Goal: Check status: Check status

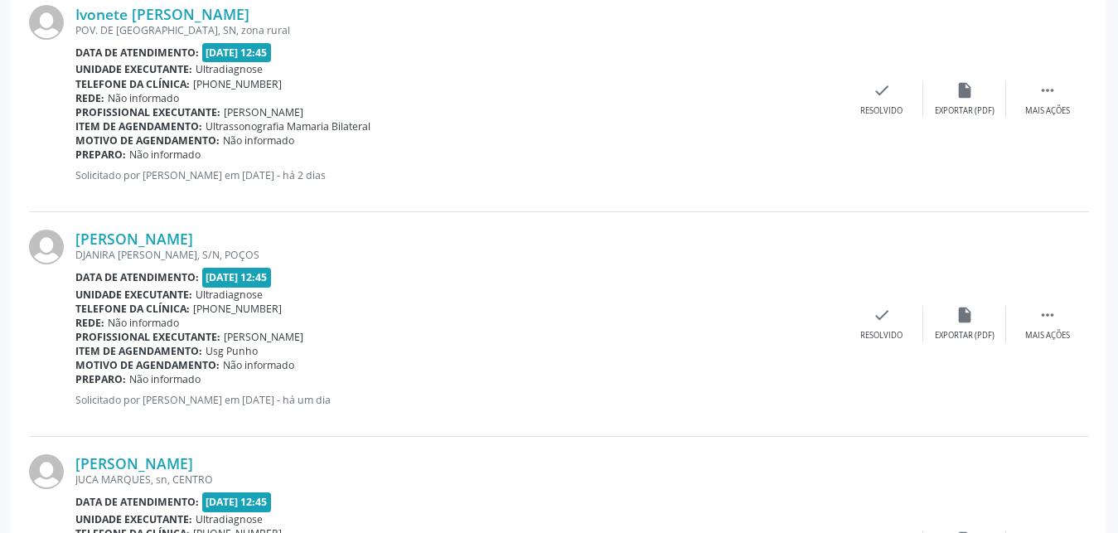
scroll to position [2698, 0]
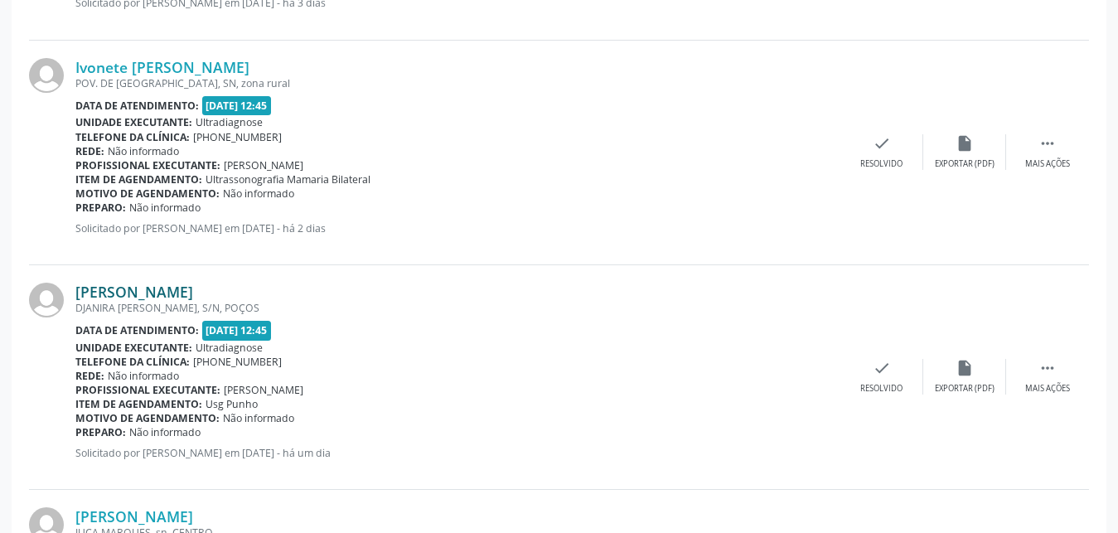
click at [107, 297] on link "[PERSON_NAME]" at bounding box center [134, 292] width 118 height 18
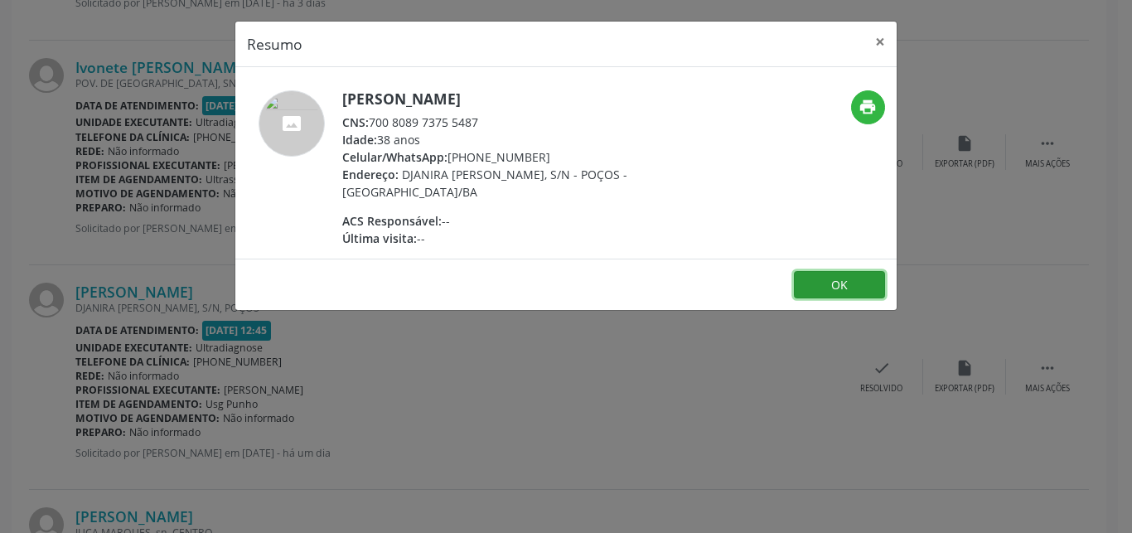
click at [854, 286] on button "OK" at bounding box center [839, 285] width 91 height 28
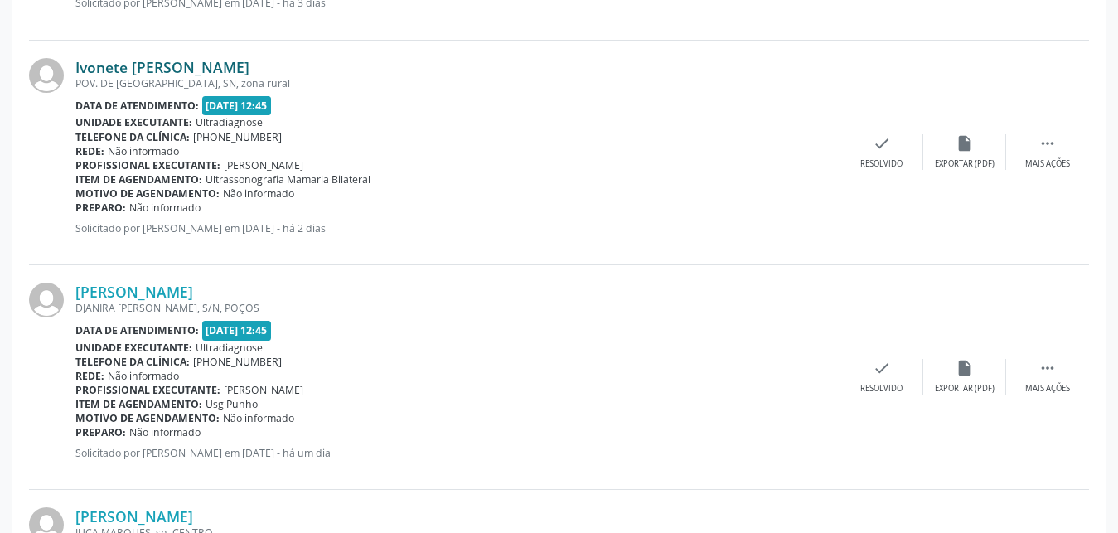
click at [112, 65] on link "Ivonete [PERSON_NAME]" at bounding box center [162, 67] width 174 height 18
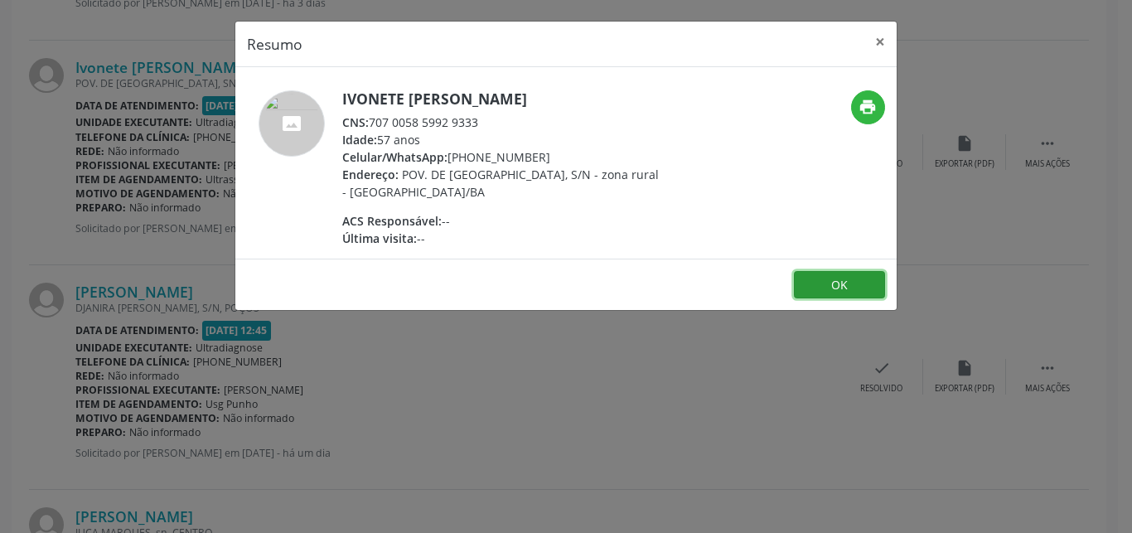
click at [839, 293] on button "OK" at bounding box center [839, 285] width 91 height 28
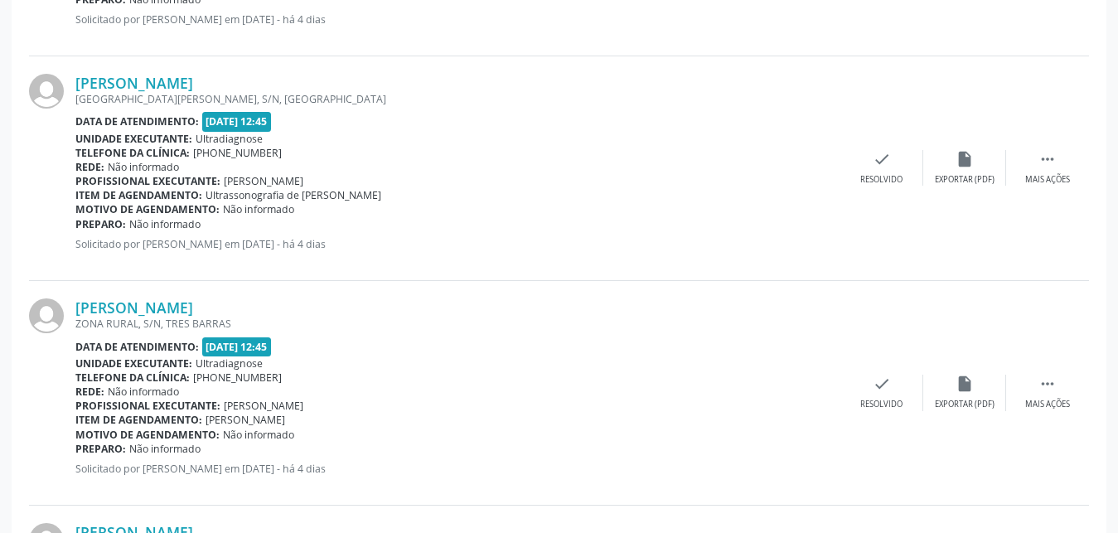
scroll to position [873, 0]
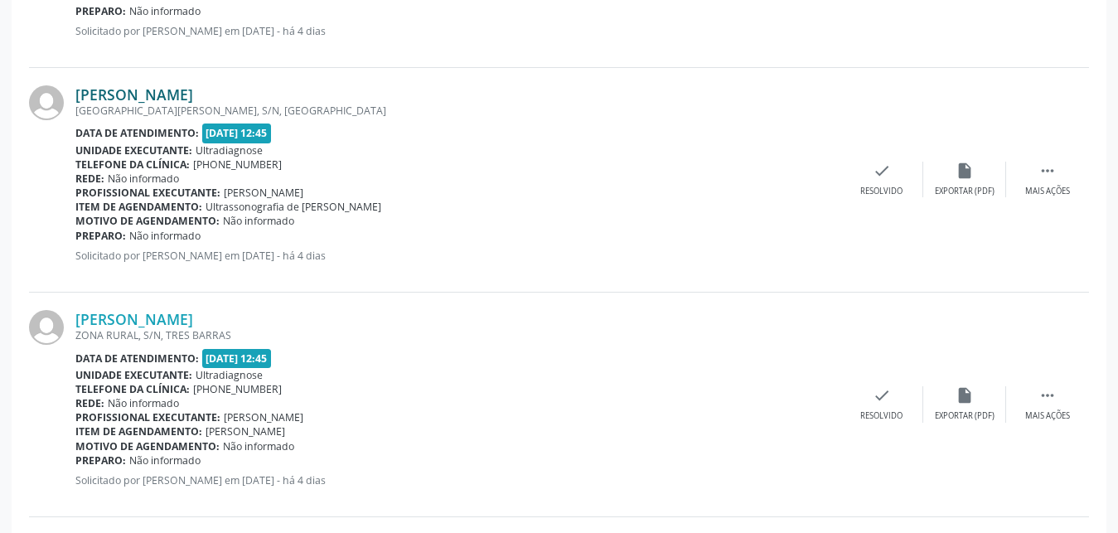
click at [133, 94] on link "[PERSON_NAME]" at bounding box center [134, 94] width 118 height 18
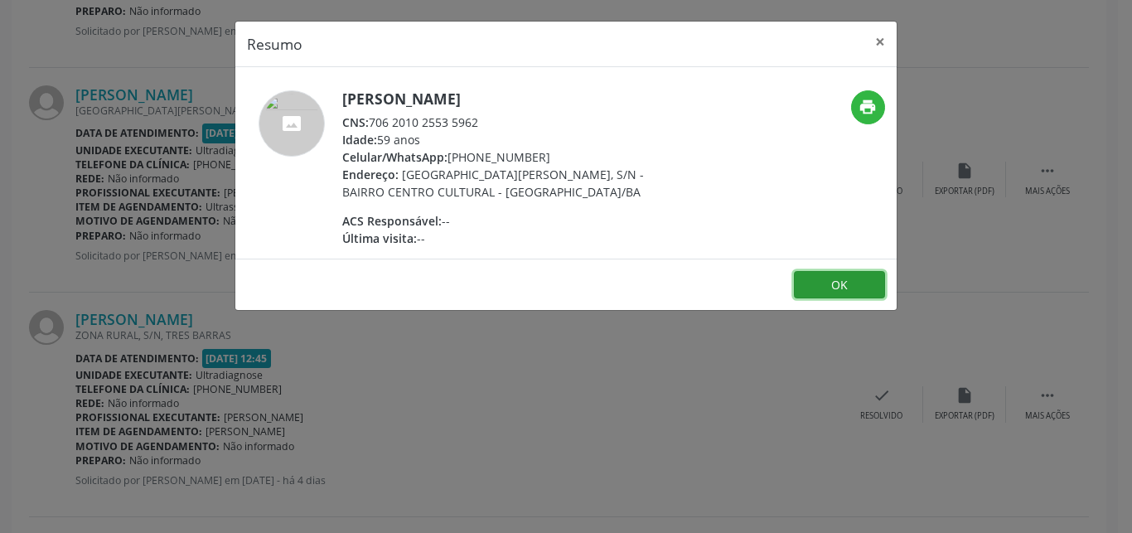
click at [854, 283] on button "OK" at bounding box center [839, 285] width 91 height 28
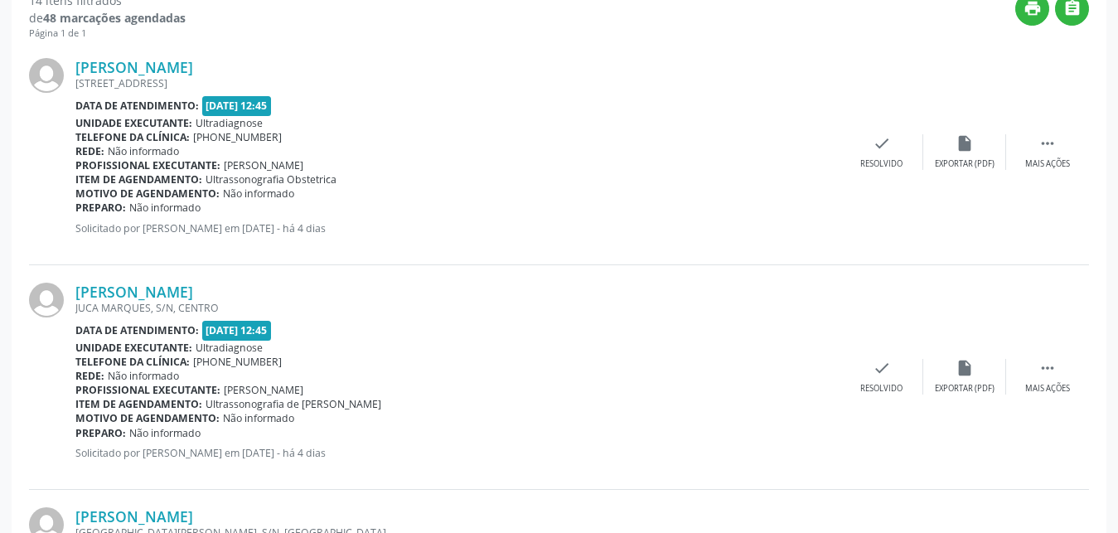
scroll to position [440, 0]
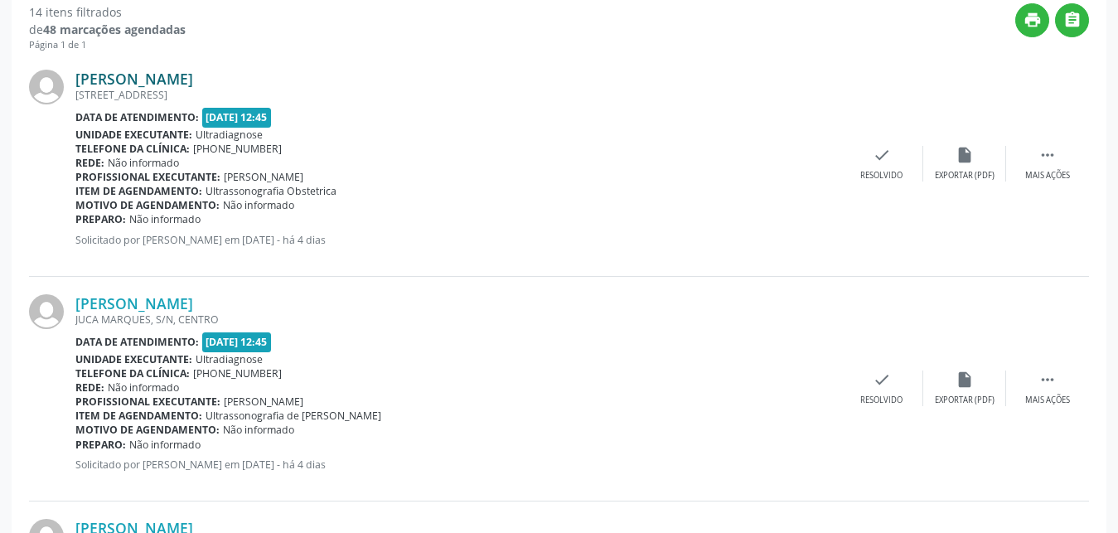
click at [117, 77] on link "[PERSON_NAME]" at bounding box center [134, 79] width 118 height 18
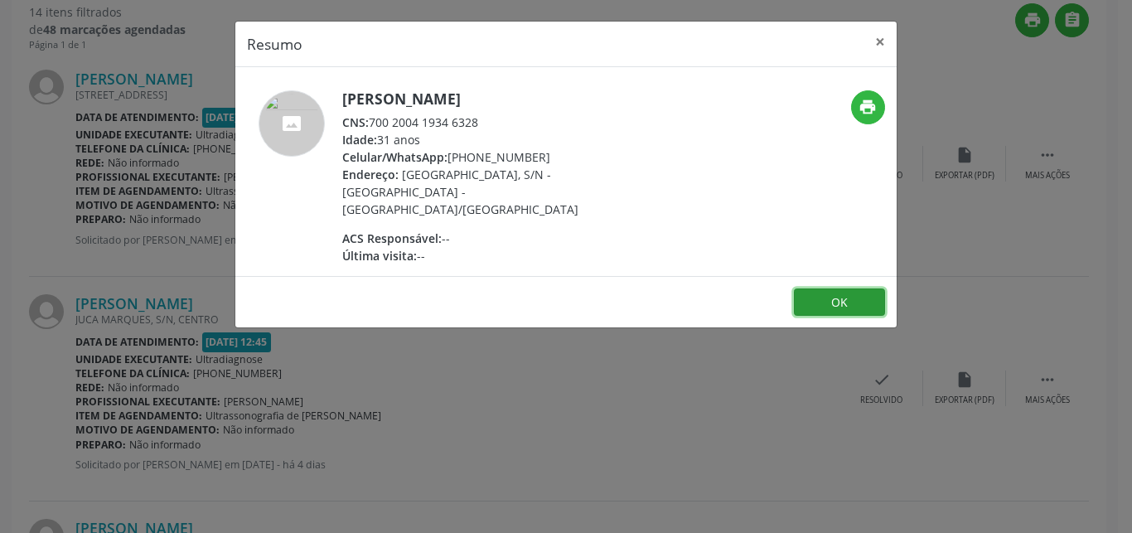
click at [834, 294] on button "OK" at bounding box center [839, 302] width 91 height 28
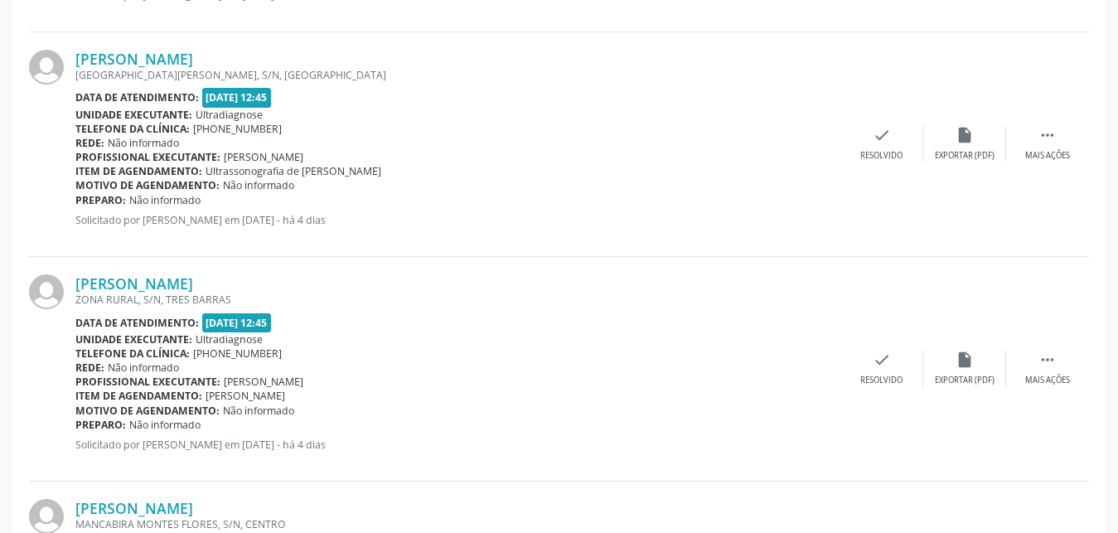
scroll to position [957, 0]
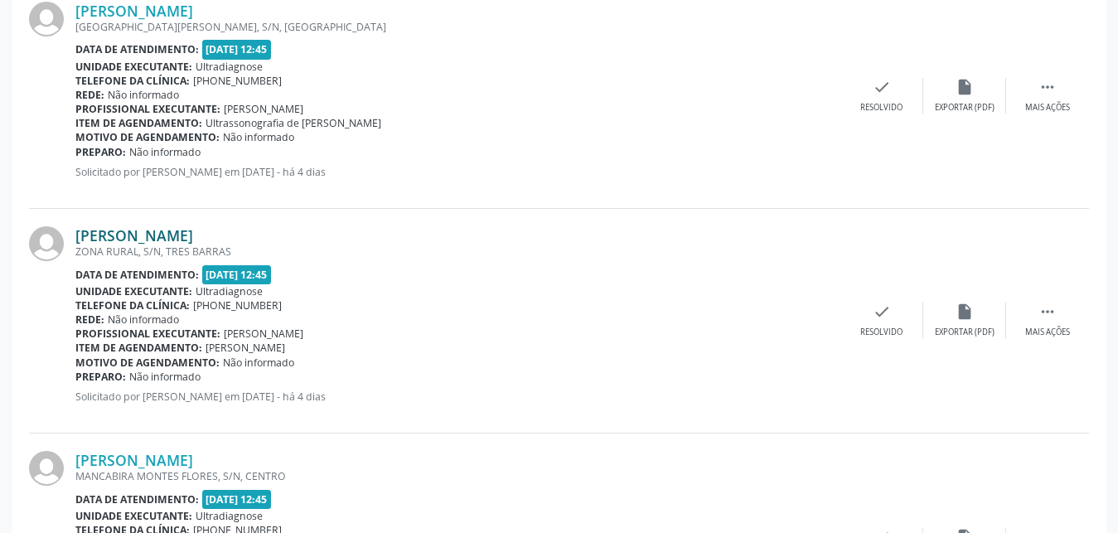
click at [166, 243] on link "[PERSON_NAME]" at bounding box center [134, 235] width 118 height 18
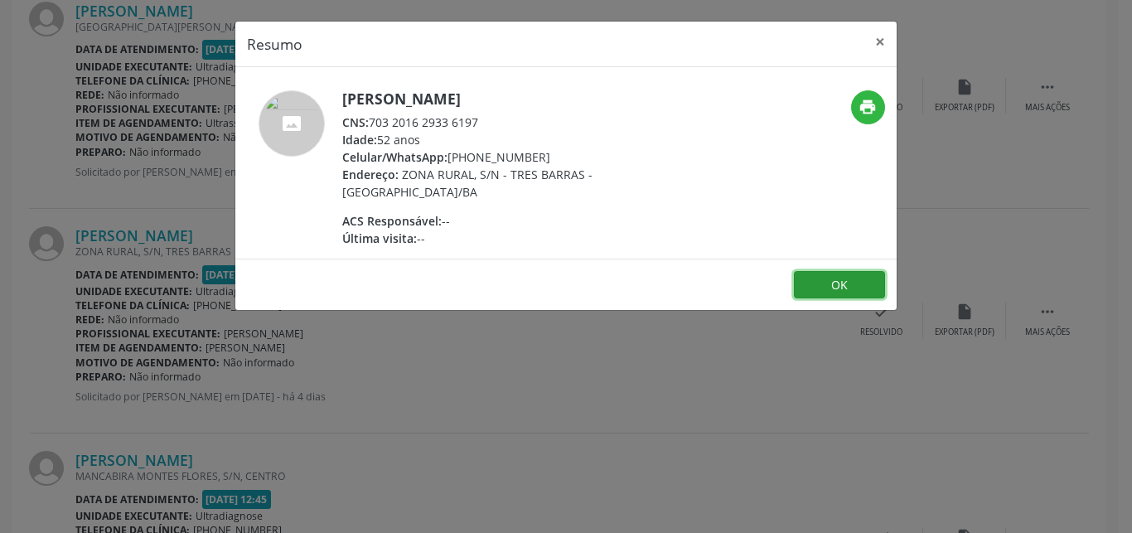
click at [845, 288] on button "OK" at bounding box center [839, 285] width 91 height 28
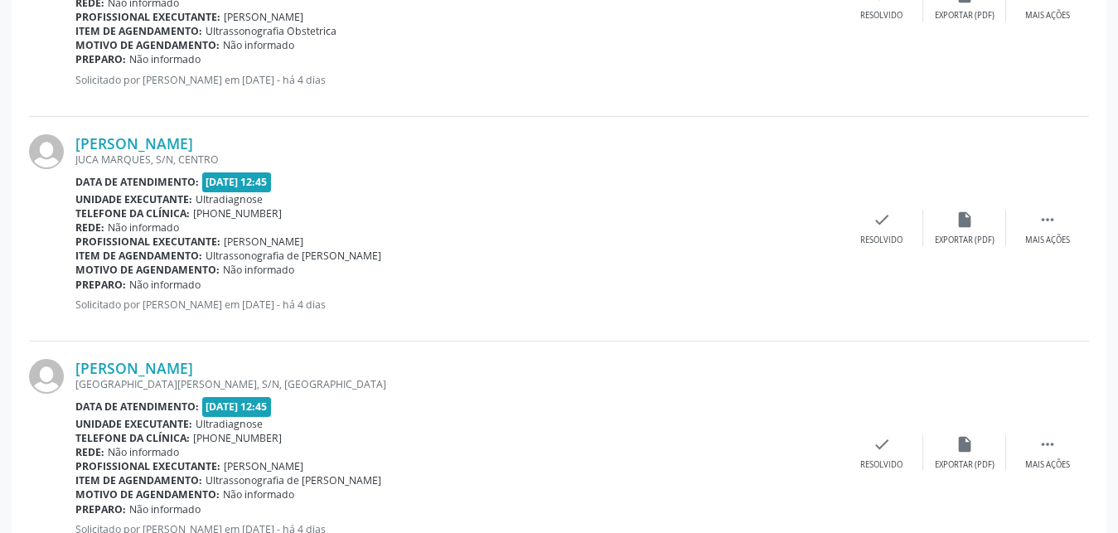
scroll to position [588, 0]
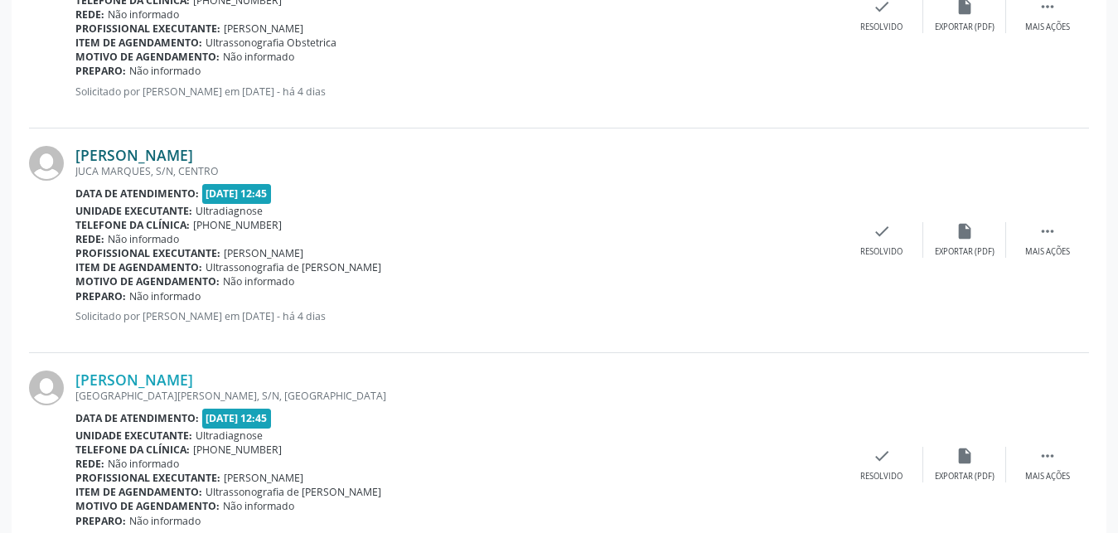
click at [139, 156] on link "[PERSON_NAME]" at bounding box center [134, 155] width 118 height 18
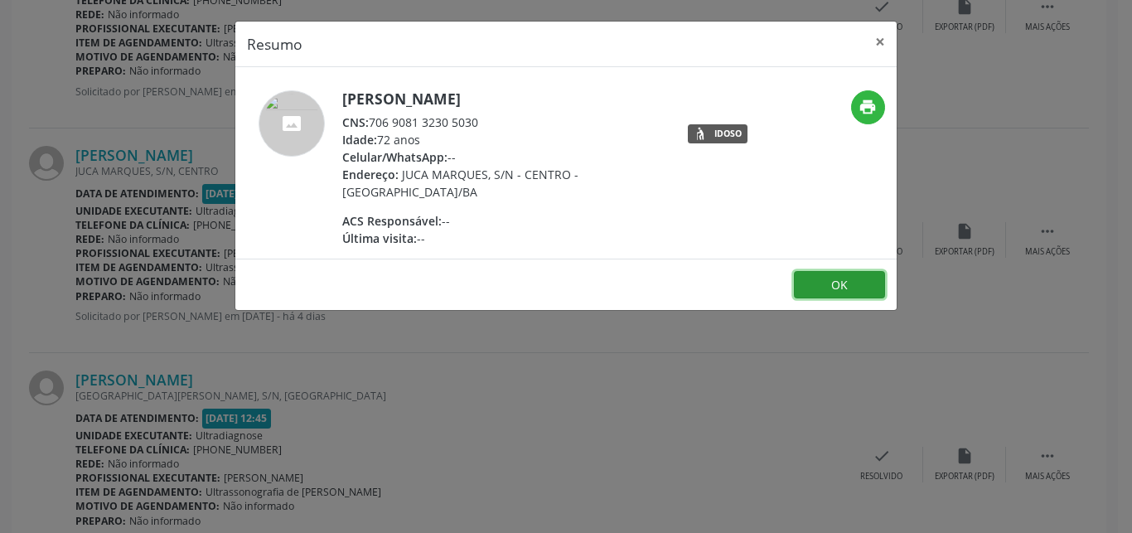
click at [849, 293] on button "OK" at bounding box center [839, 285] width 91 height 28
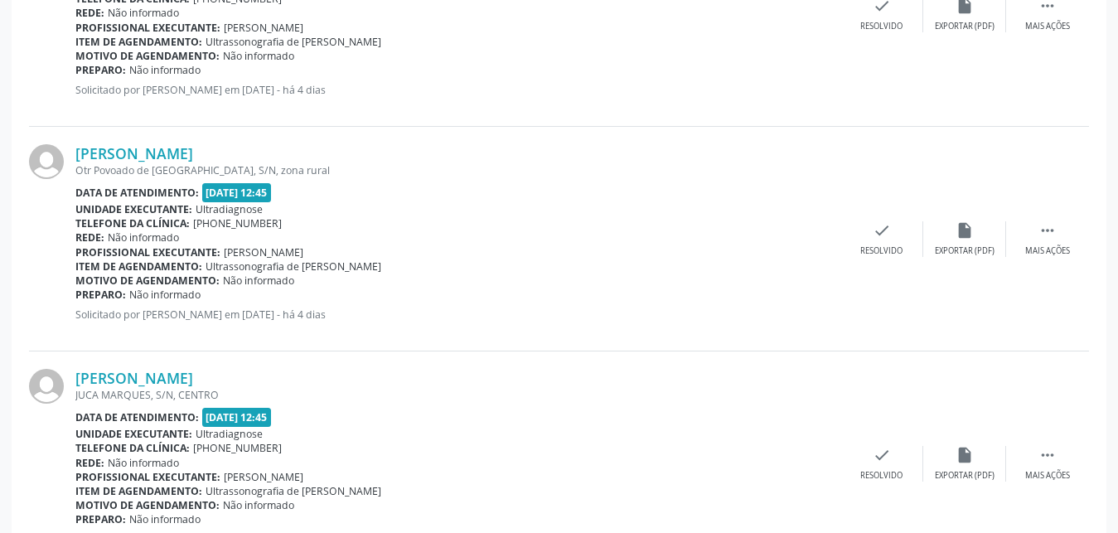
scroll to position [1955, 0]
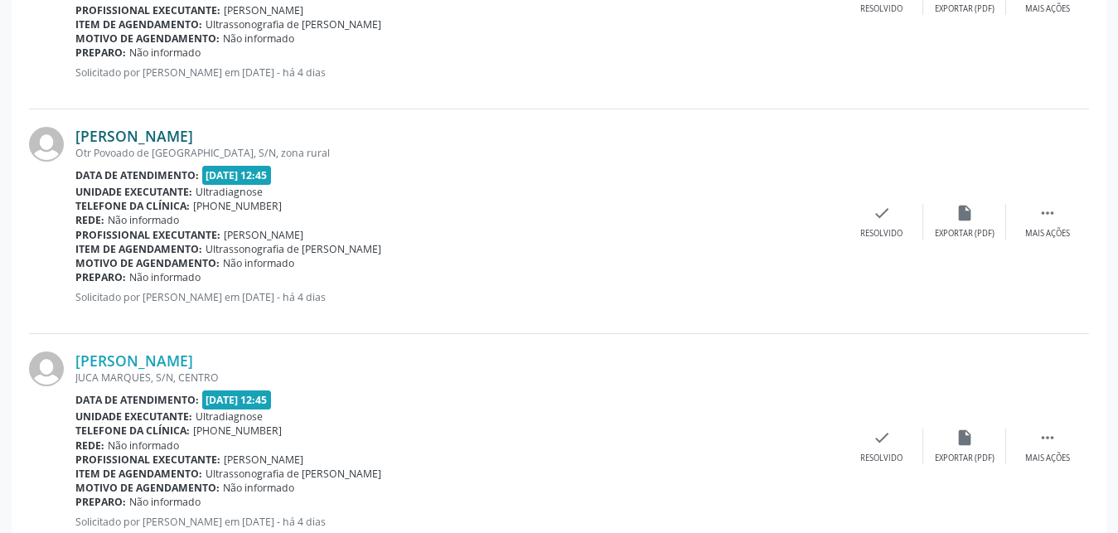
click at [121, 137] on link "[PERSON_NAME]" at bounding box center [134, 136] width 118 height 18
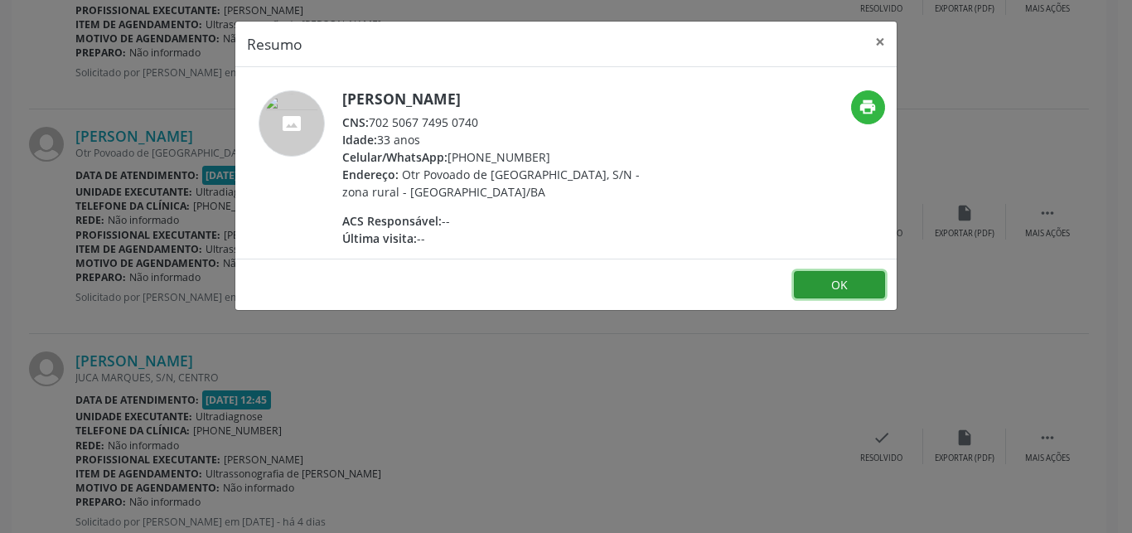
click at [820, 275] on button "OK" at bounding box center [839, 285] width 91 height 28
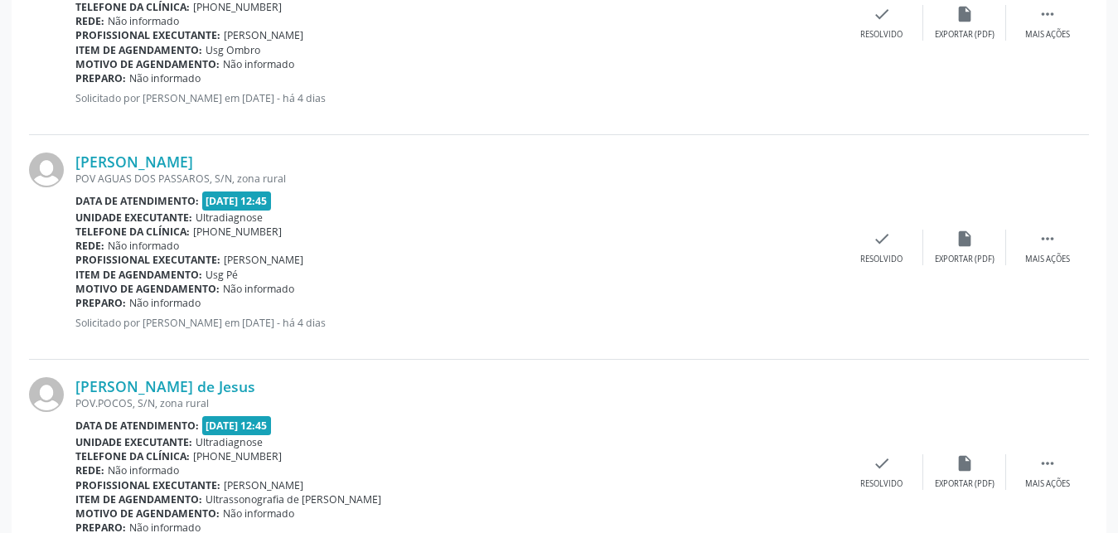
scroll to position [1473, 0]
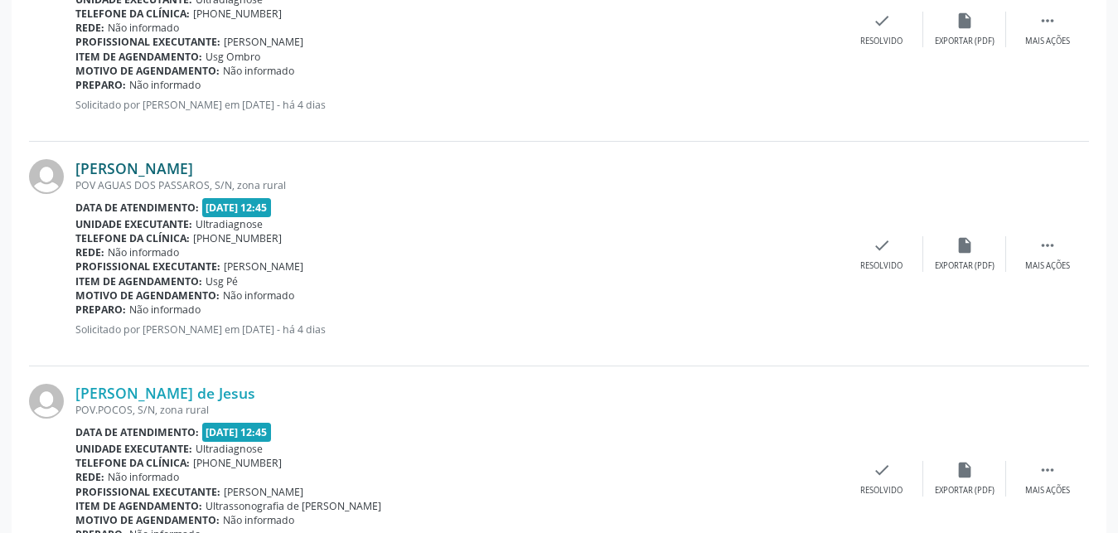
click at [130, 168] on link "[PERSON_NAME]" at bounding box center [134, 168] width 118 height 18
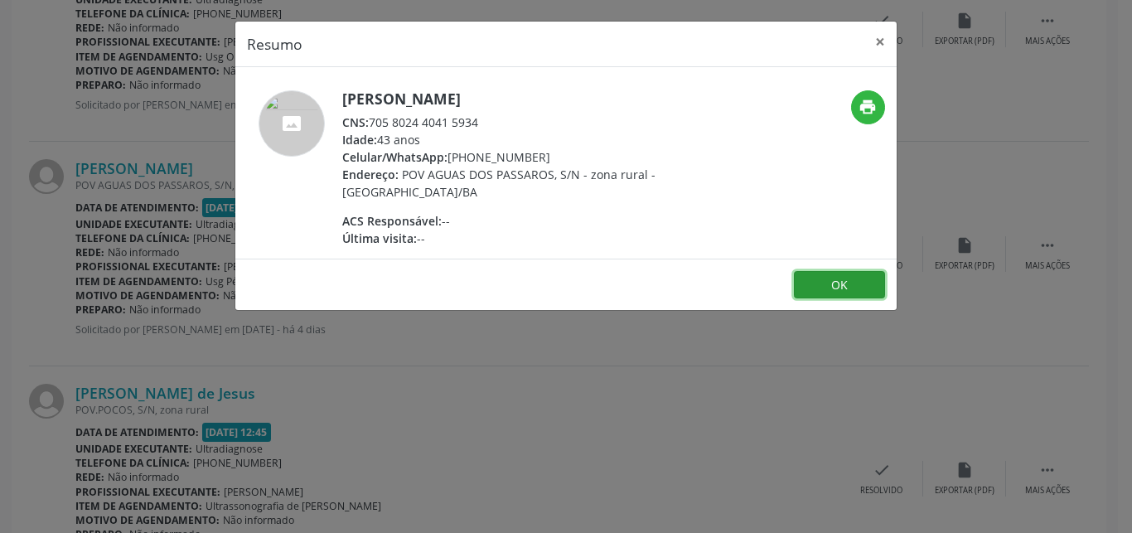
click at [821, 283] on button "OK" at bounding box center [839, 285] width 91 height 28
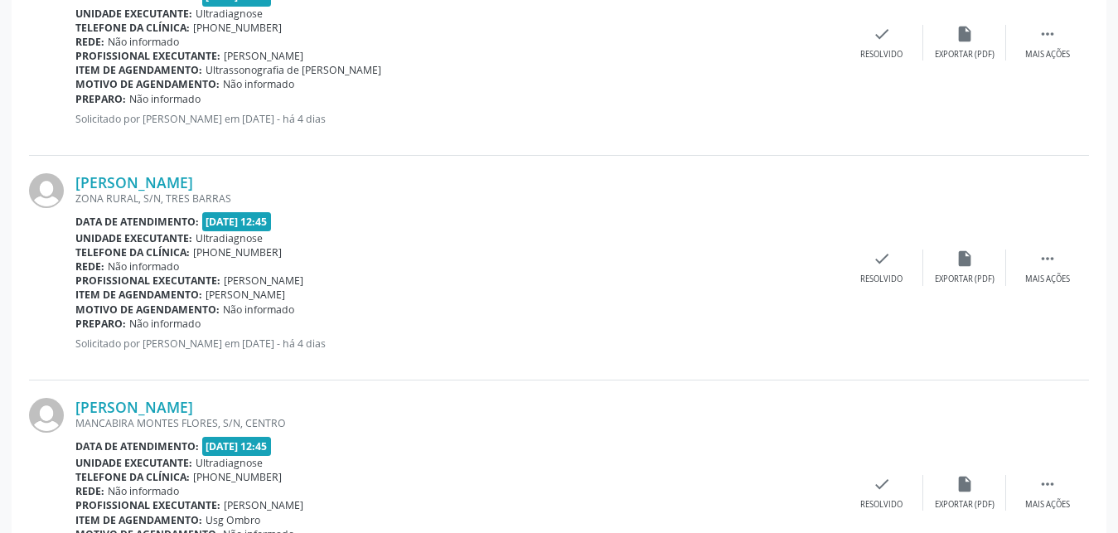
scroll to position [993, 0]
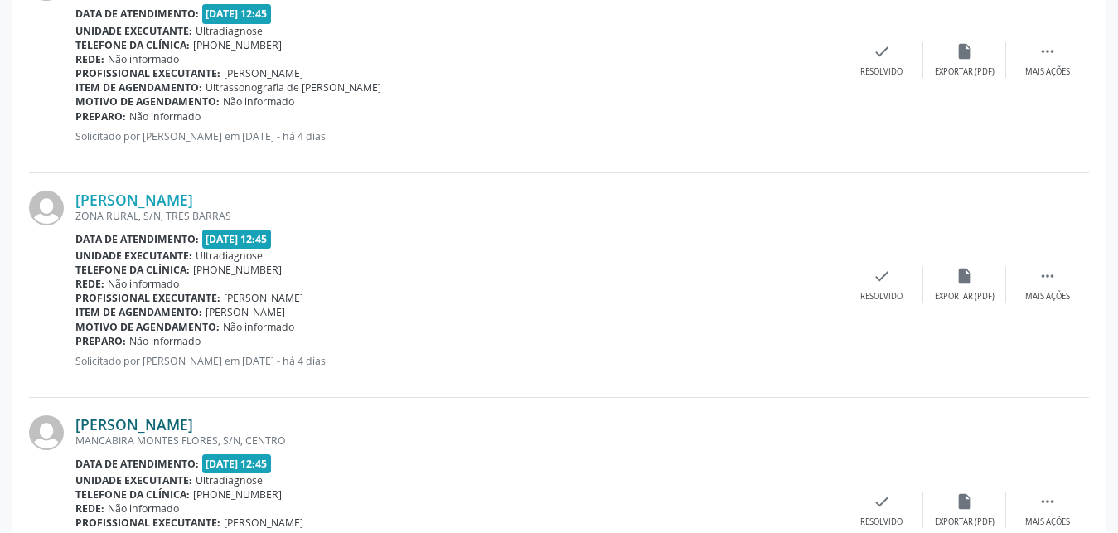
click at [113, 431] on link "[PERSON_NAME]" at bounding box center [134, 424] width 118 height 18
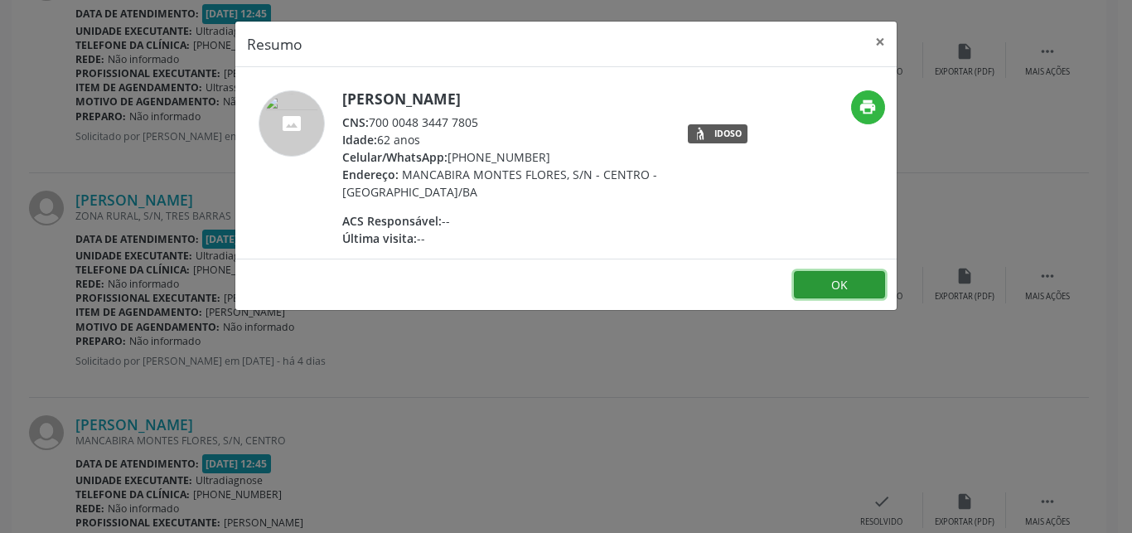
click at [826, 288] on button "OK" at bounding box center [839, 285] width 91 height 28
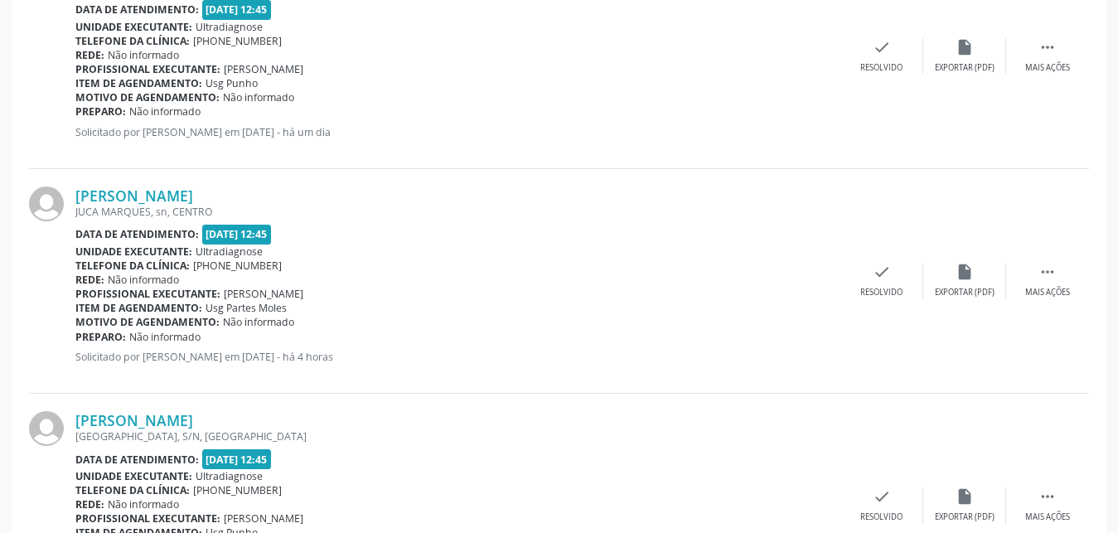
scroll to position [3036, 0]
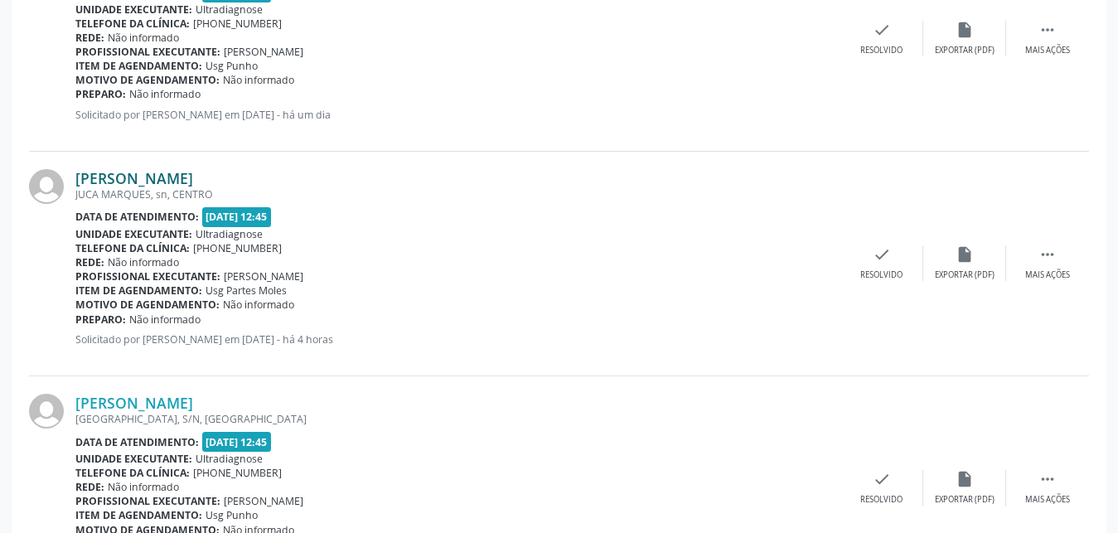
click at [149, 186] on link "[PERSON_NAME]" at bounding box center [134, 178] width 118 height 18
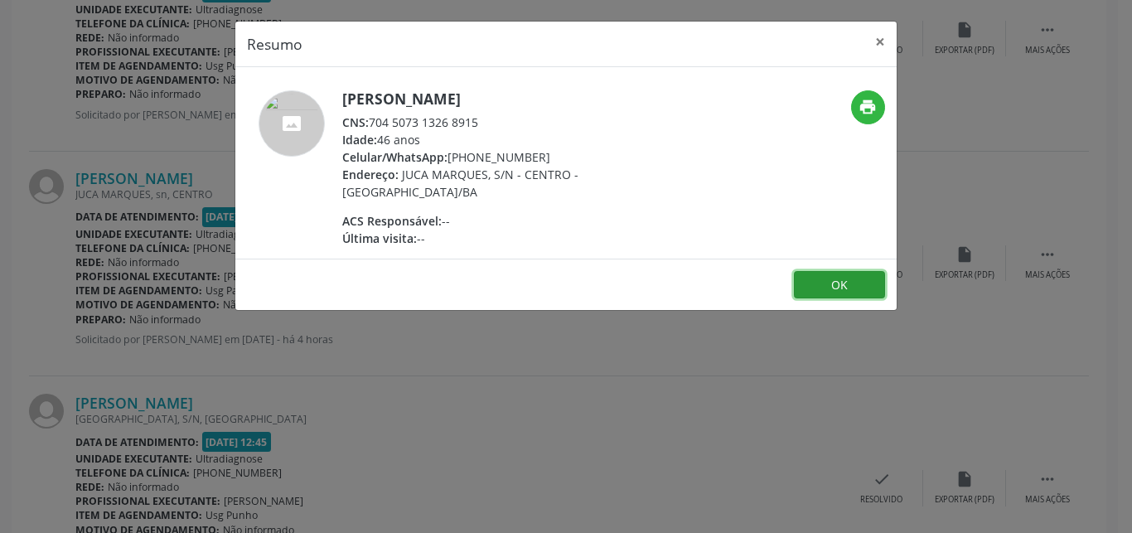
click at [827, 284] on button "OK" at bounding box center [839, 285] width 91 height 28
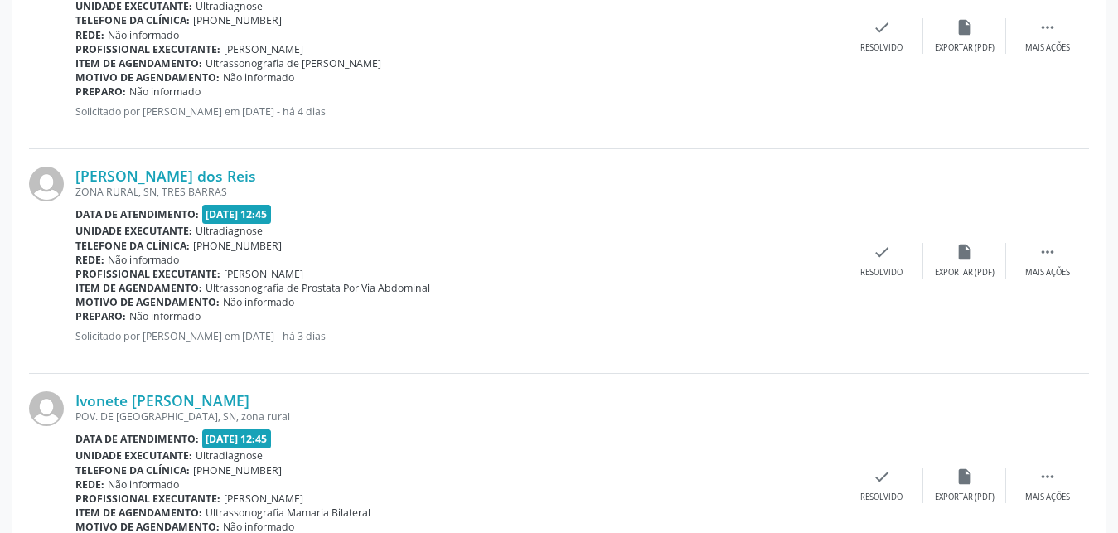
scroll to position [2347, 0]
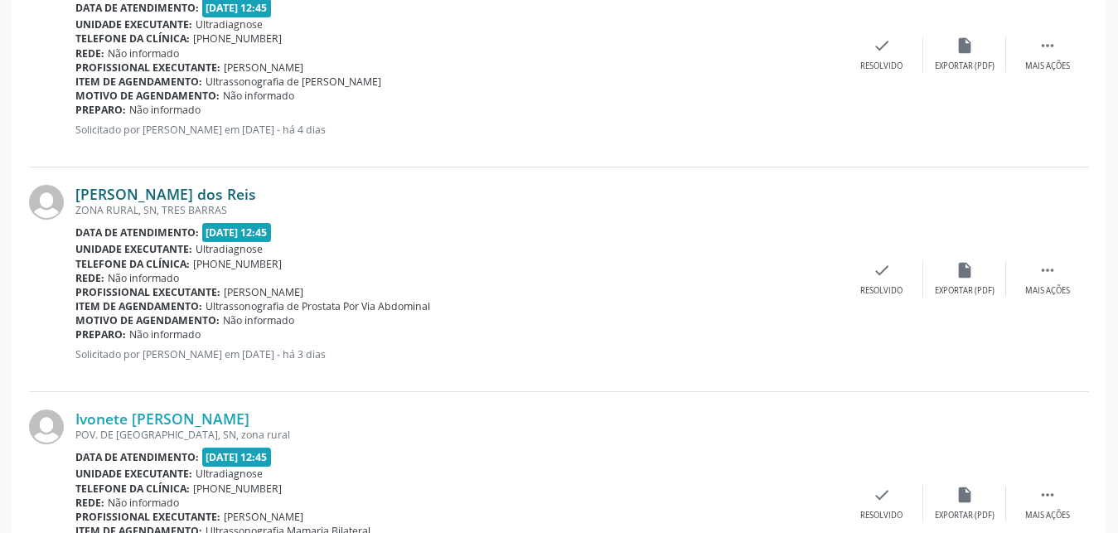
click at [157, 191] on link "[PERSON_NAME] dos Reis" at bounding box center [165, 194] width 181 height 18
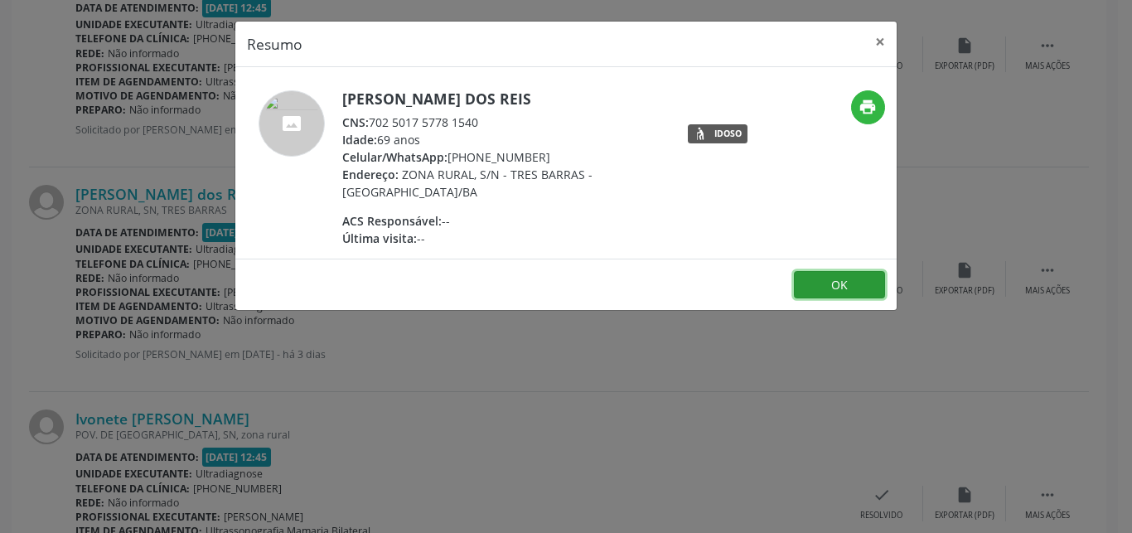
click at [834, 288] on button "OK" at bounding box center [839, 285] width 91 height 28
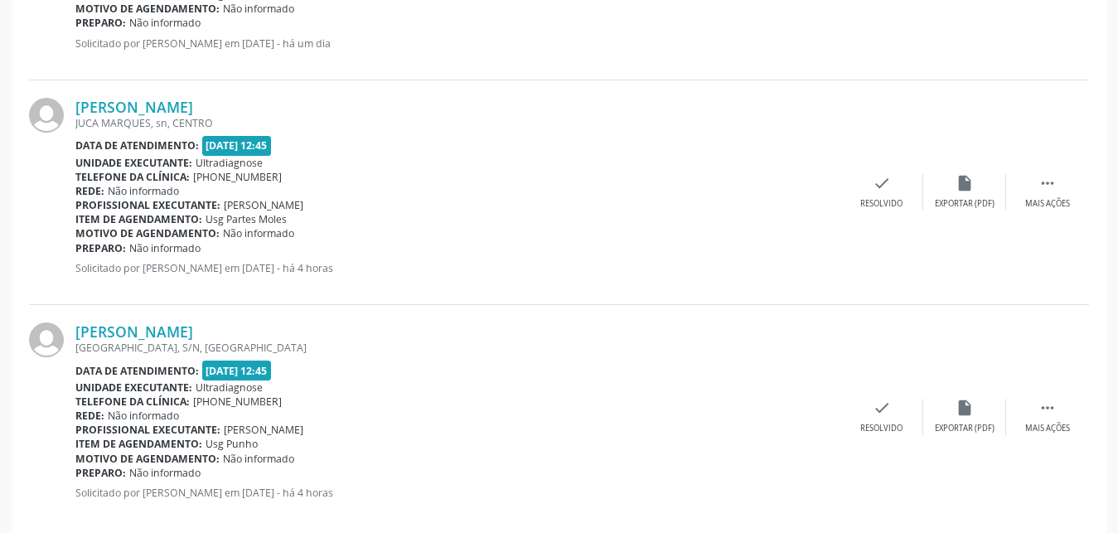
scroll to position [3131, 0]
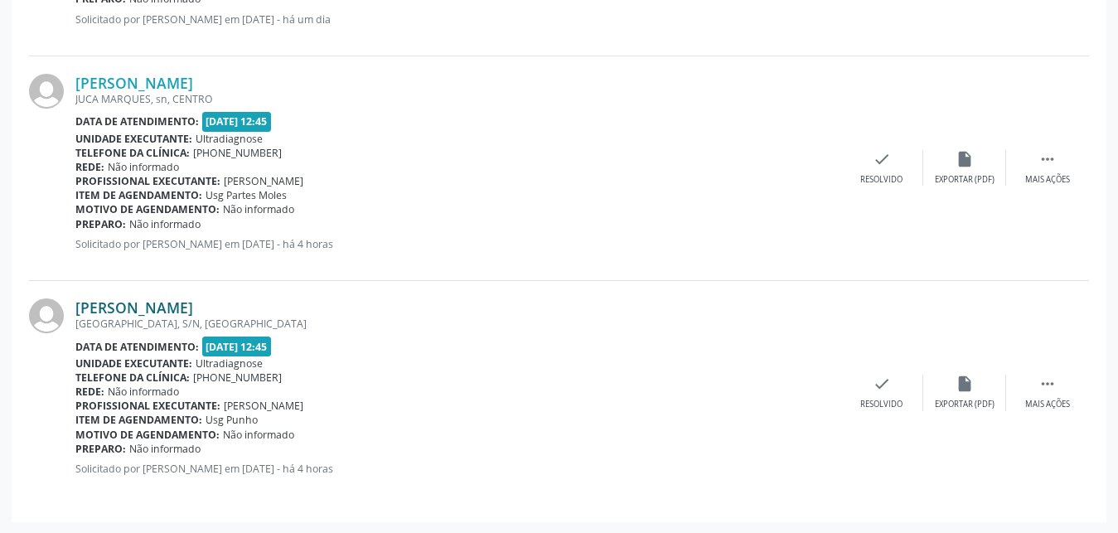
click at [105, 308] on link "[PERSON_NAME]" at bounding box center [134, 307] width 118 height 18
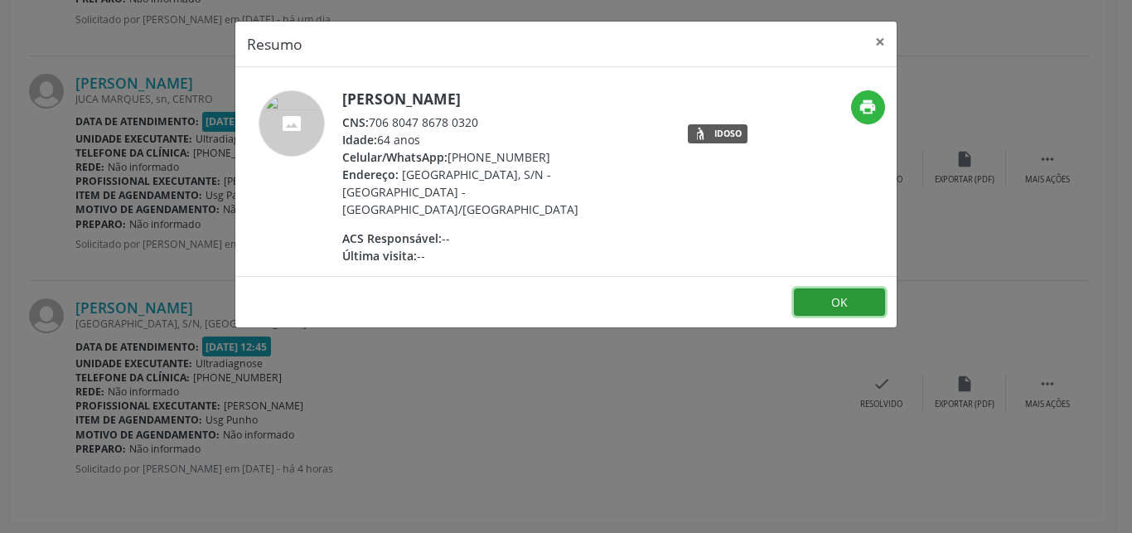
click at [857, 288] on button "OK" at bounding box center [839, 302] width 91 height 28
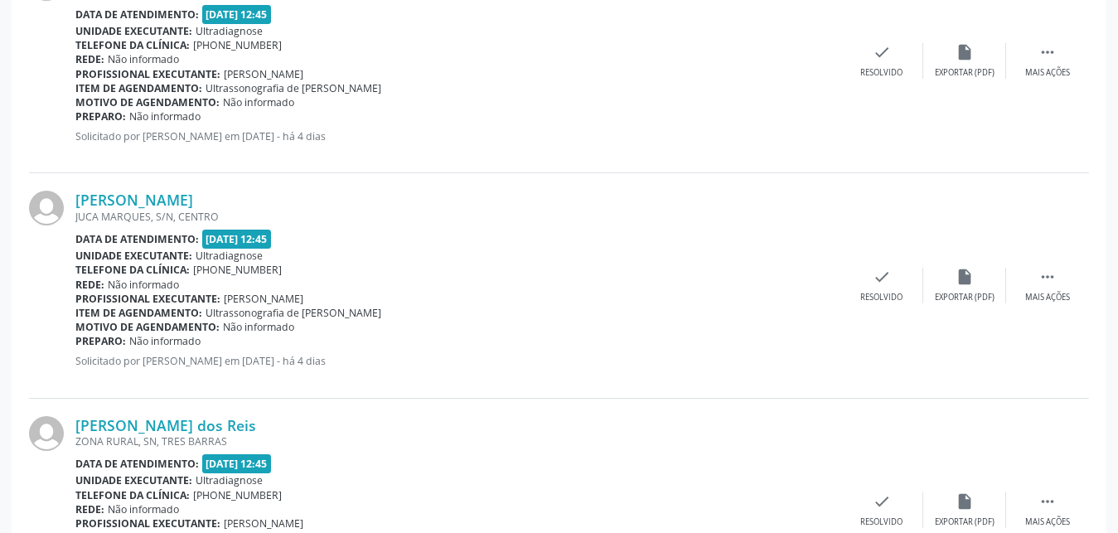
scroll to position [2097, 0]
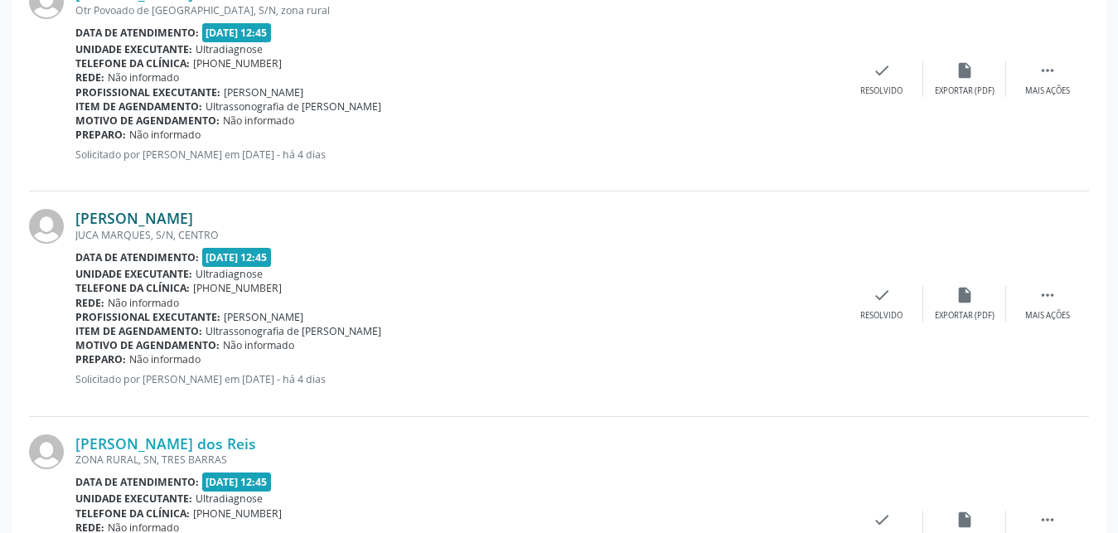
click at [121, 225] on link "[PERSON_NAME]" at bounding box center [134, 218] width 118 height 18
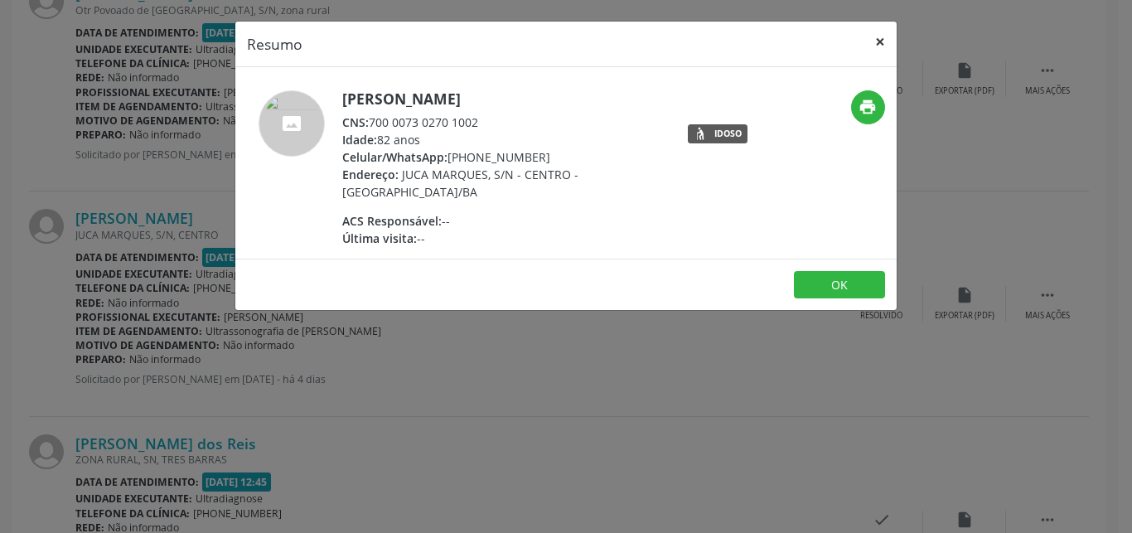
click at [883, 40] on button "×" at bounding box center [879, 42] width 33 height 41
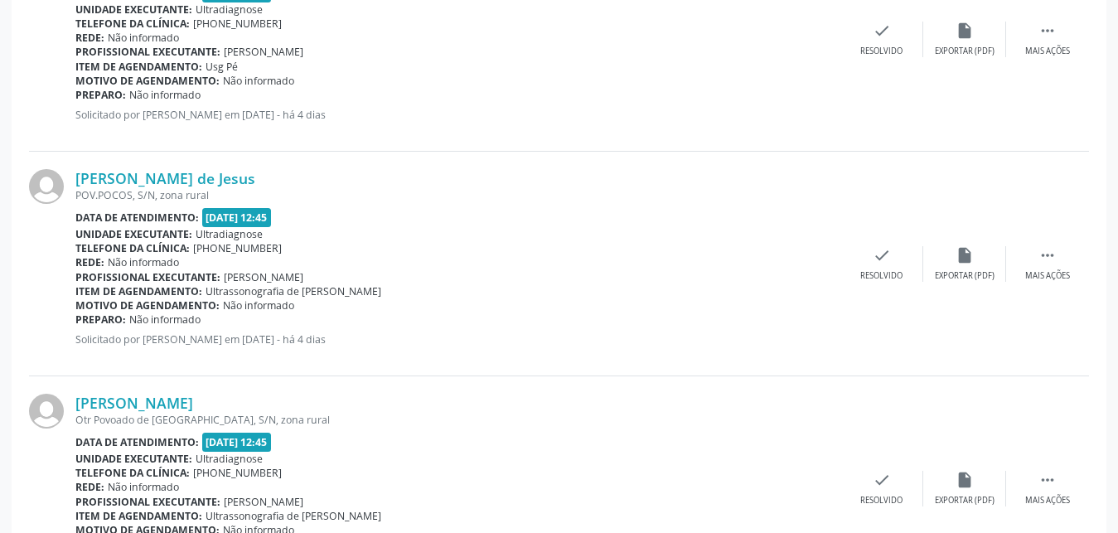
scroll to position [1580, 0]
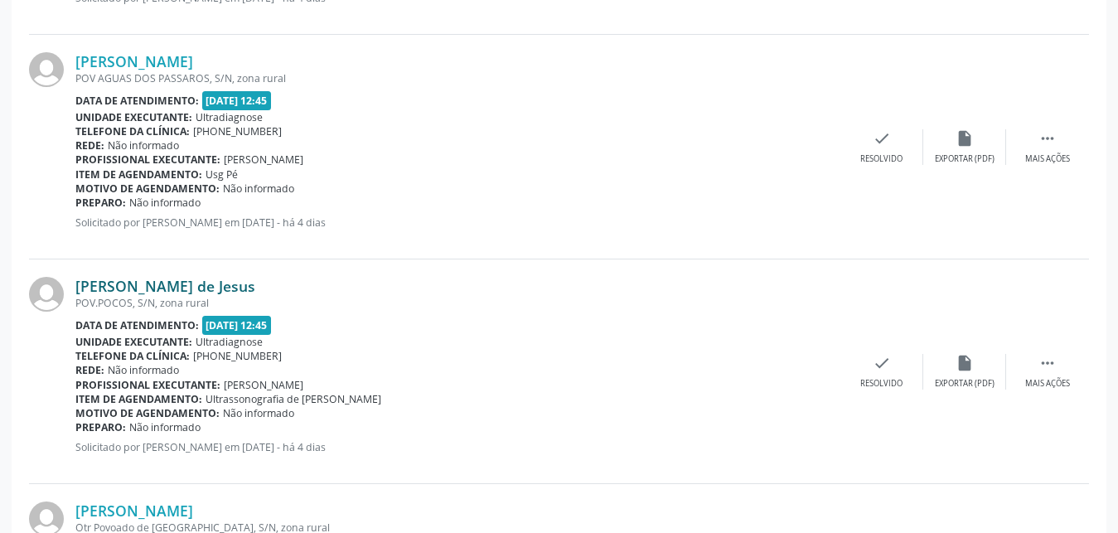
click at [176, 285] on link "[PERSON_NAME] de Jesus" at bounding box center [165, 286] width 180 height 18
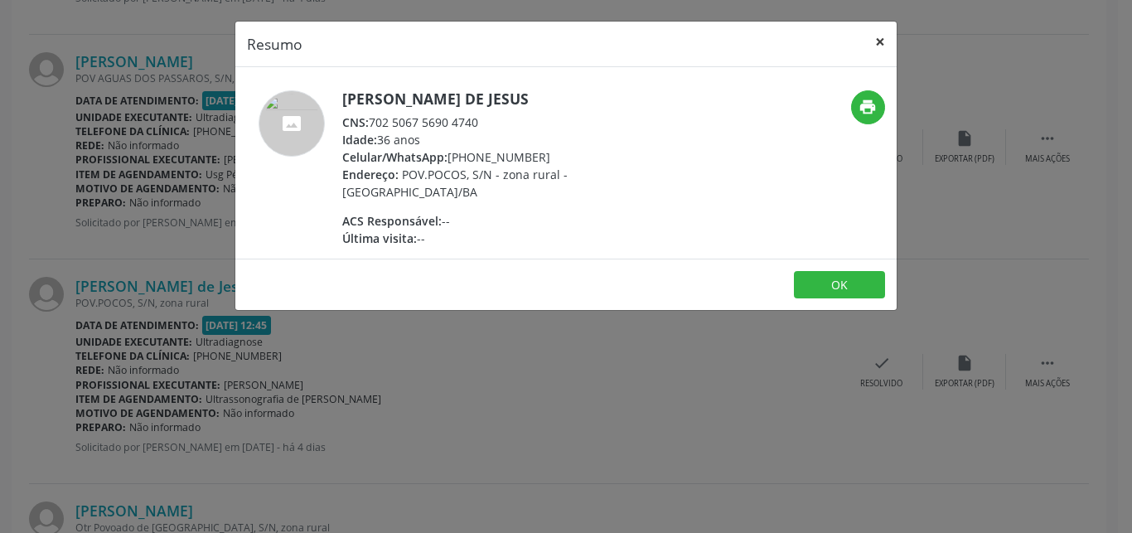
click at [878, 45] on button "×" at bounding box center [879, 42] width 33 height 41
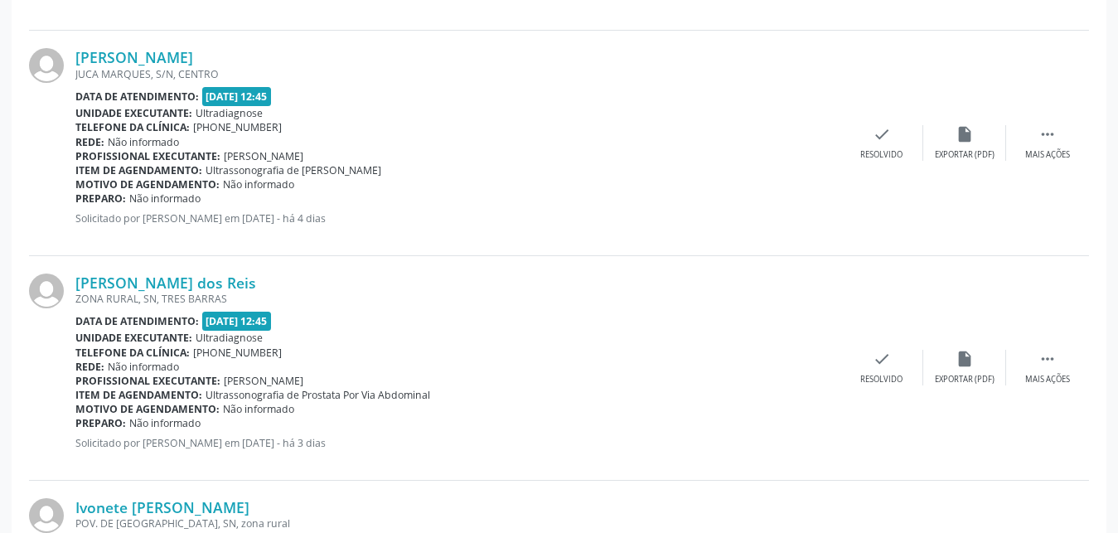
scroll to position [2246, 0]
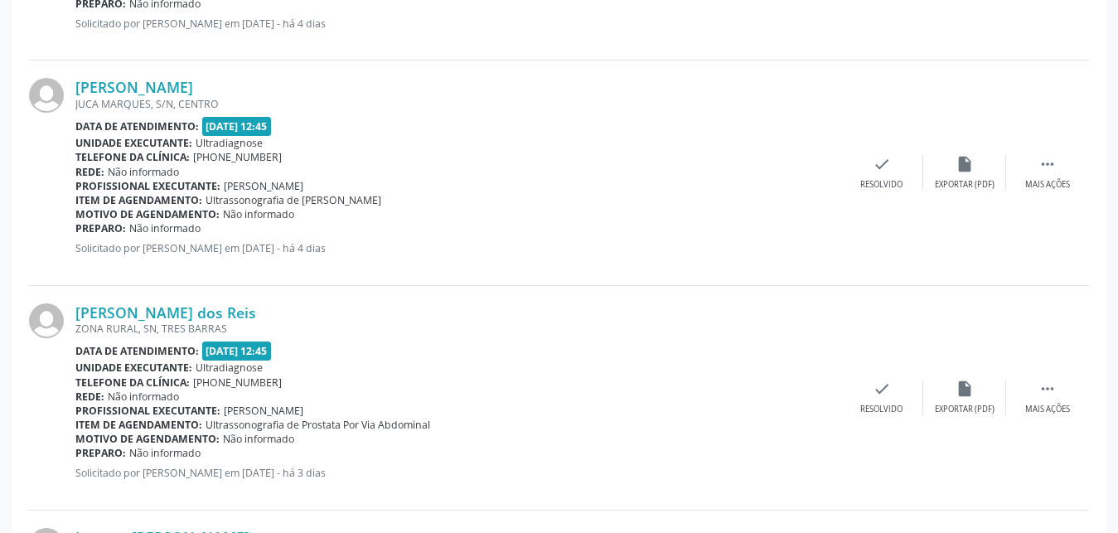
scroll to position [2139, 0]
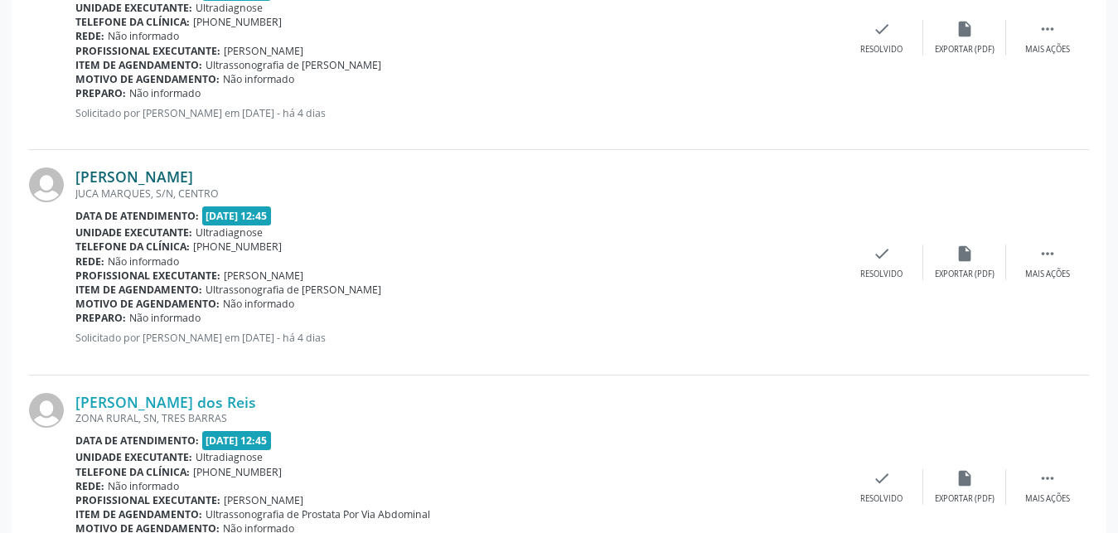
click at [80, 173] on link "[PERSON_NAME]" at bounding box center [134, 176] width 118 height 18
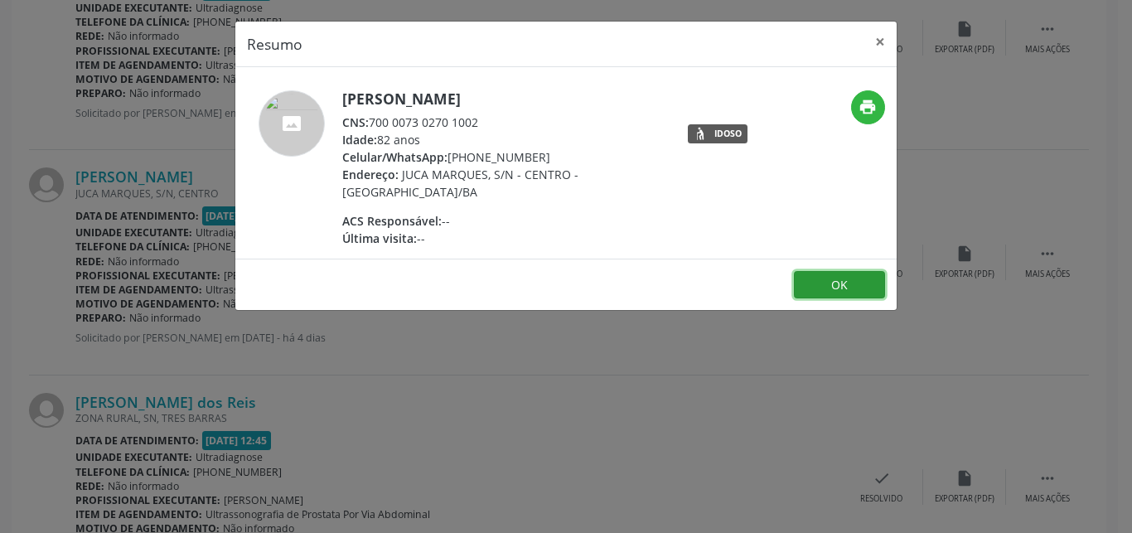
drag, startPoint x: 831, startPoint y: 290, endPoint x: 798, endPoint y: 271, distance: 38.2
click at [825, 287] on button "OK" at bounding box center [839, 285] width 91 height 28
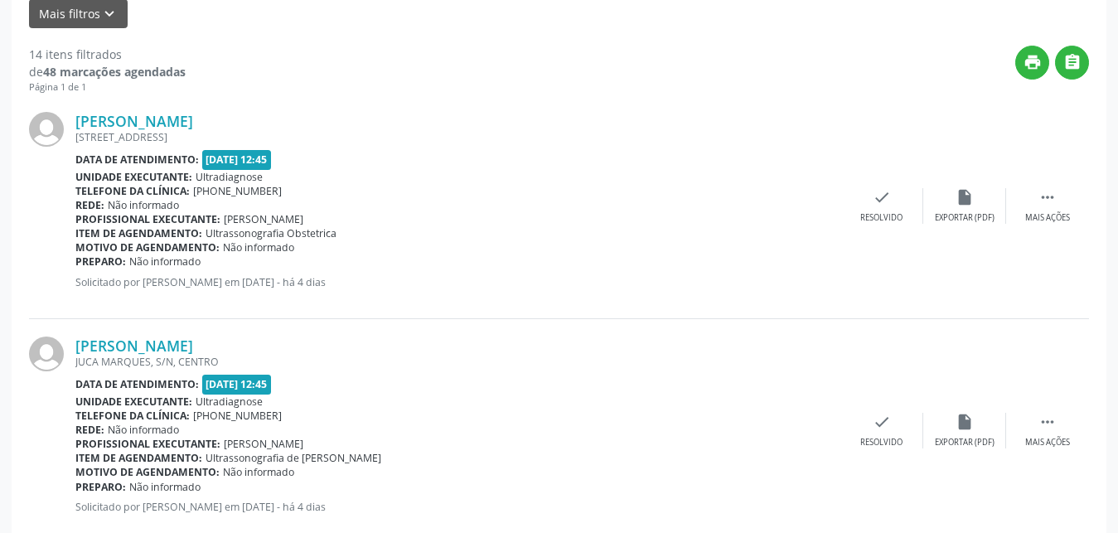
scroll to position [232, 0]
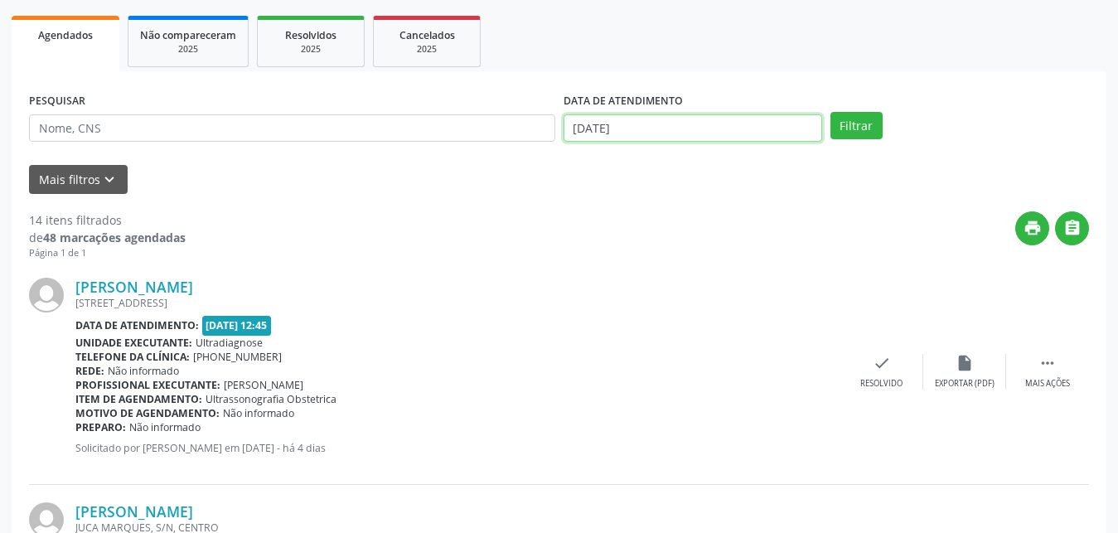
click at [690, 123] on input "[DATE]" at bounding box center [692, 128] width 259 height 28
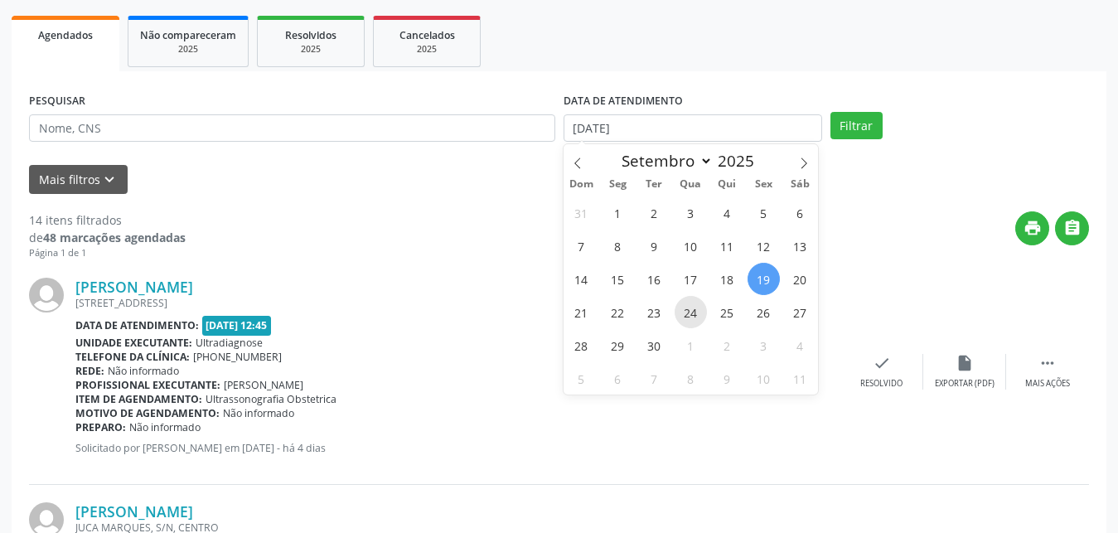
click at [692, 313] on span "24" at bounding box center [691, 312] width 32 height 32
type input "[DATE]"
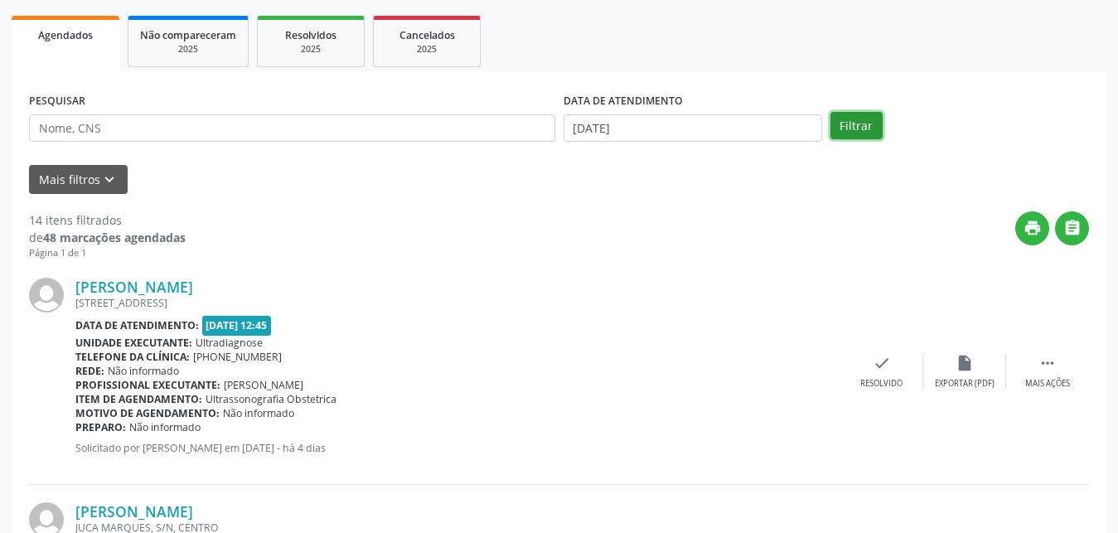
click at [859, 131] on button "Filtrar" at bounding box center [856, 126] width 52 height 28
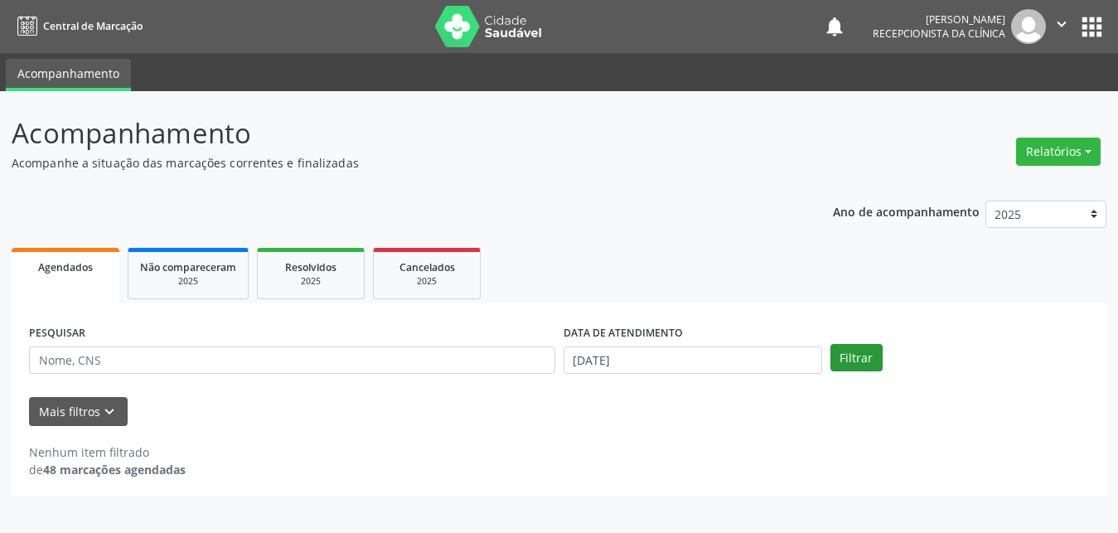
scroll to position [0, 0]
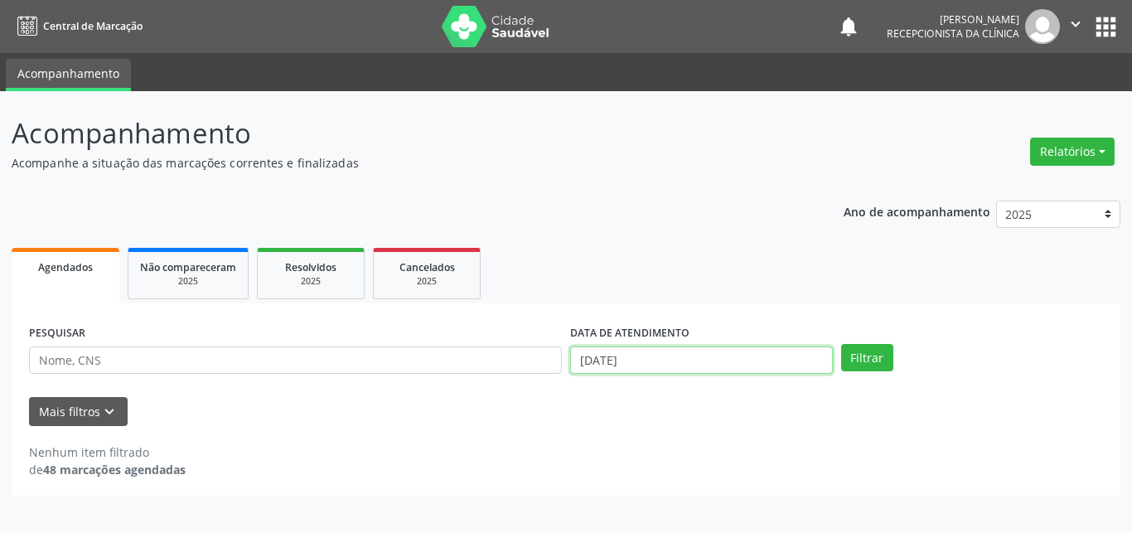
click at [621, 361] on input "[DATE]" at bounding box center [701, 360] width 263 height 28
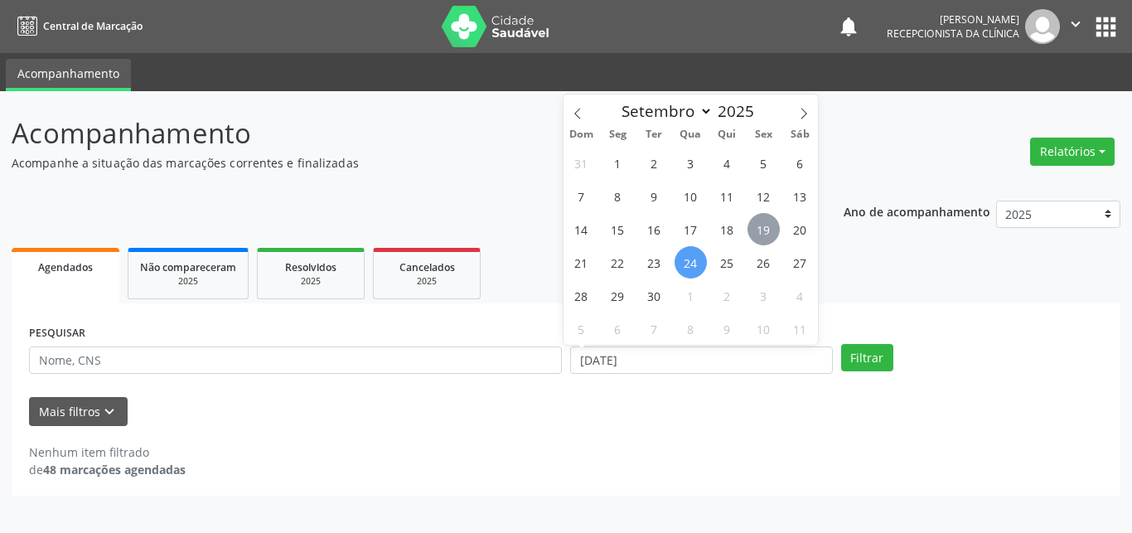
click at [757, 221] on span "19" at bounding box center [763, 229] width 32 height 32
type input "[DATE]"
click at [757, 221] on span "19" at bounding box center [763, 229] width 32 height 32
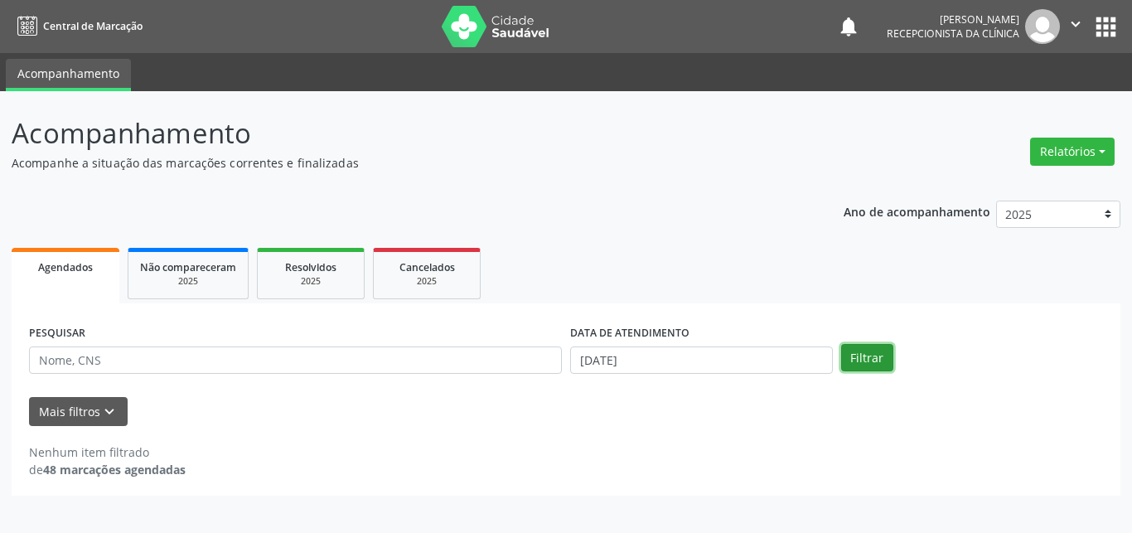
click at [860, 357] on button "Filtrar" at bounding box center [867, 358] width 52 height 28
